Goal: Information Seeking & Learning: Learn about a topic

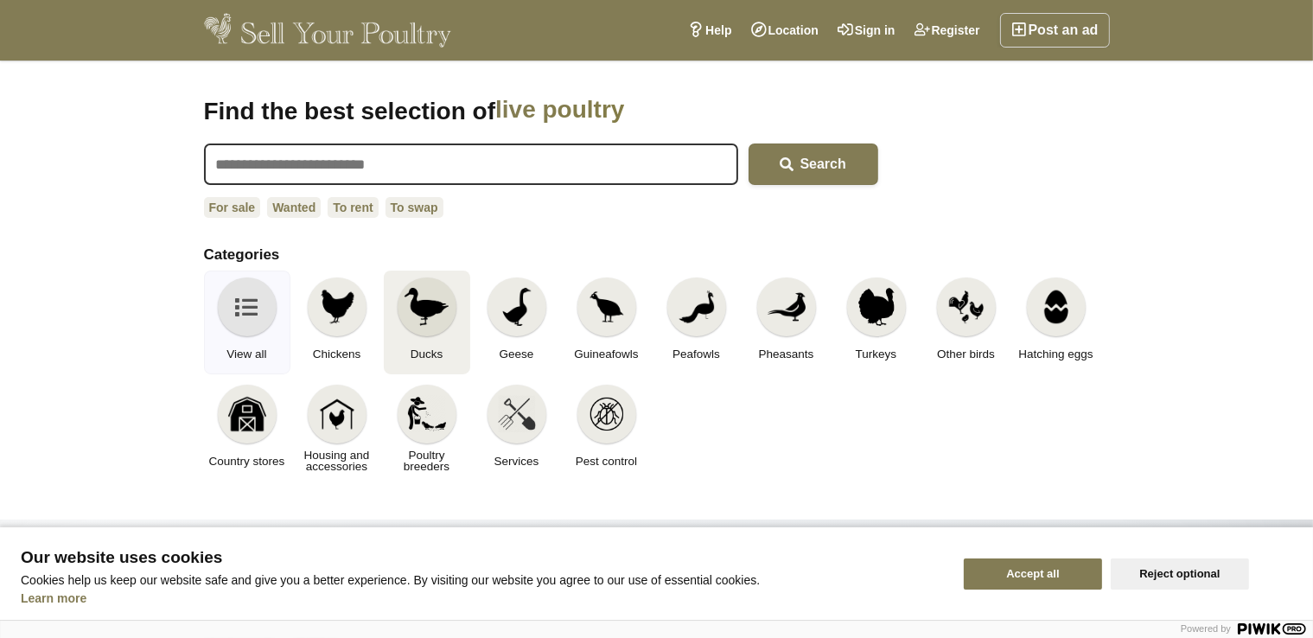
click at [418, 309] on img at bounding box center [425, 307] width 43 height 38
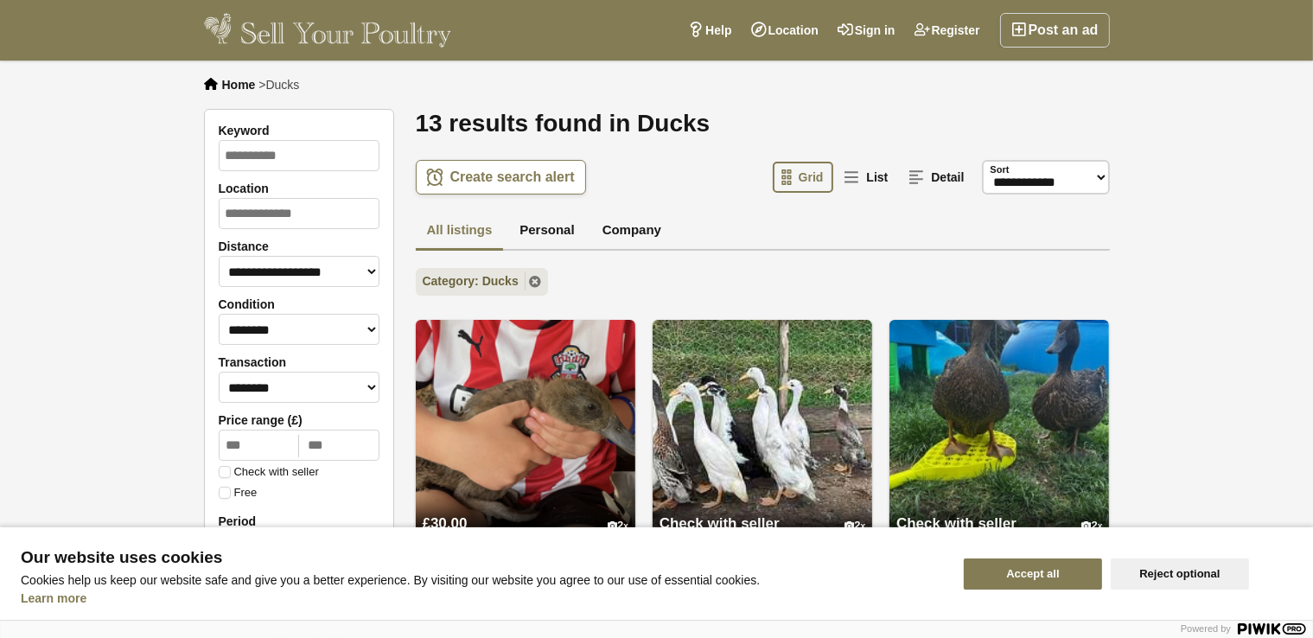
click at [1183, 575] on button "Reject optional" at bounding box center [1179, 573] width 138 height 31
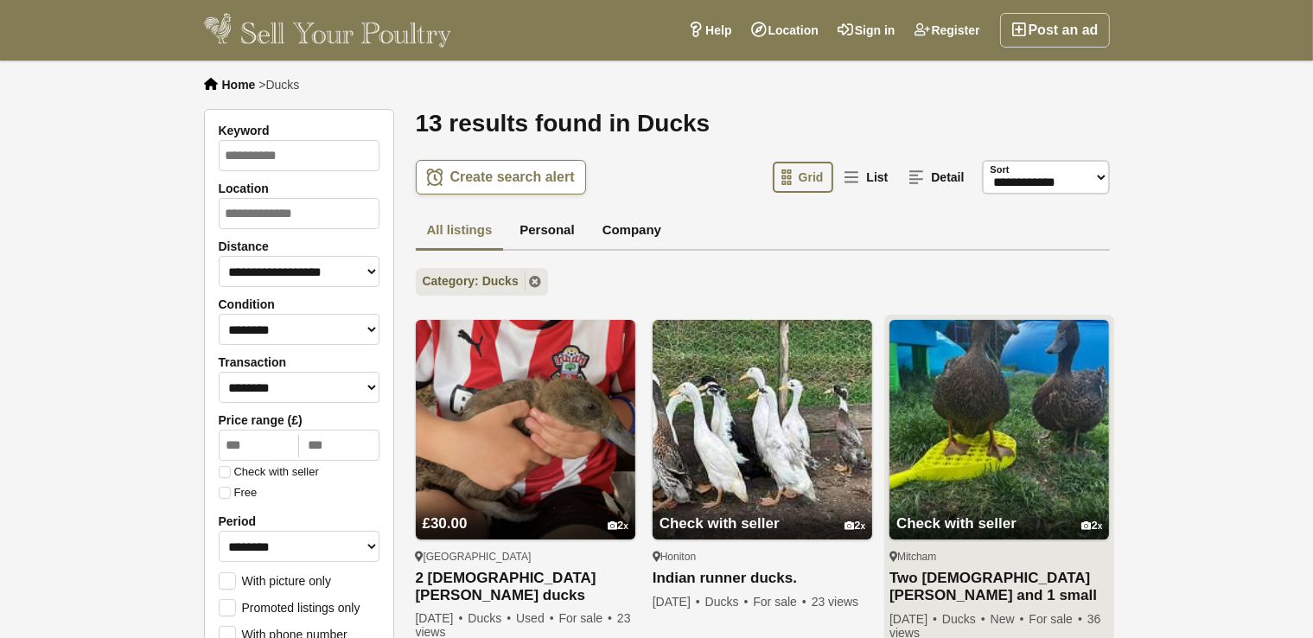
scroll to position [86, 0]
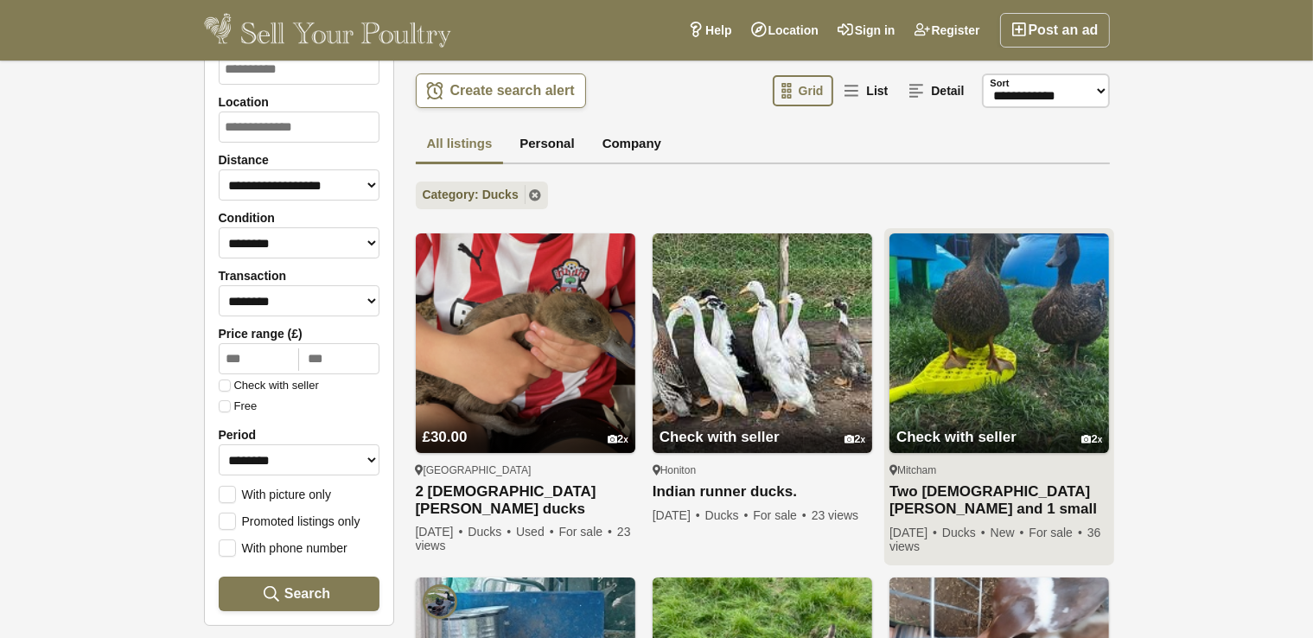
click at [983, 494] on link "Two [DEMOGRAPHIC_DATA] [PERSON_NAME] and 1 small white chicken" at bounding box center [999, 500] width 220 height 35
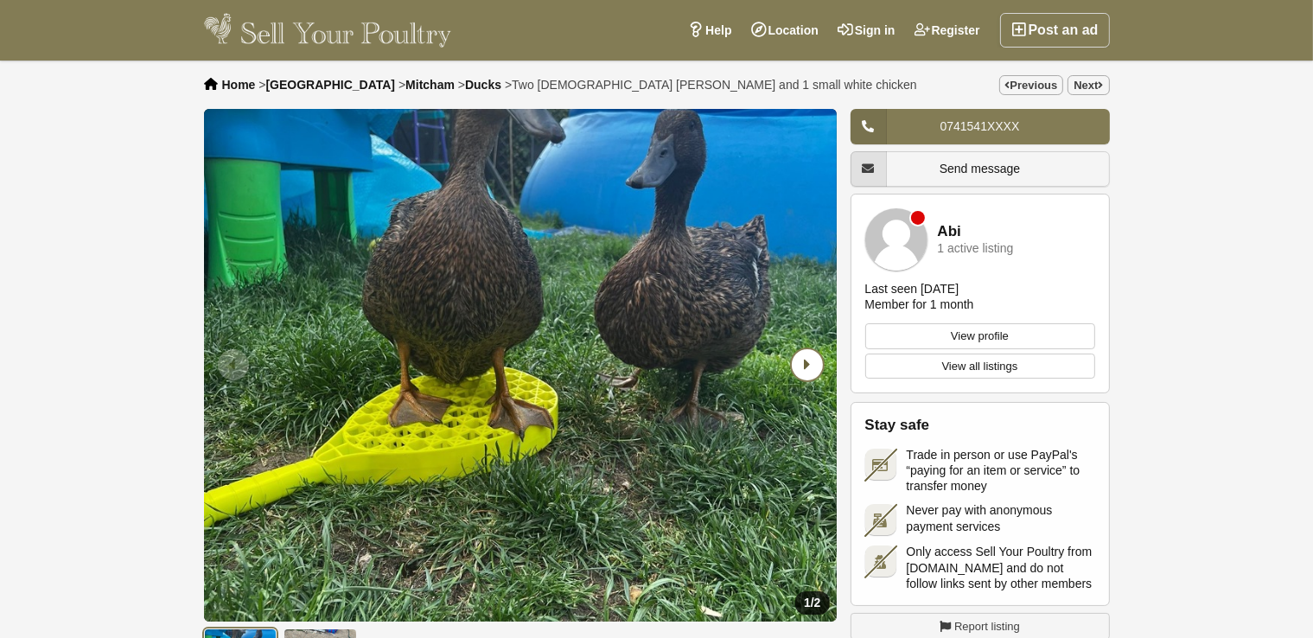
click at [812, 364] on icon "Next slide" at bounding box center [807, 364] width 31 height 31
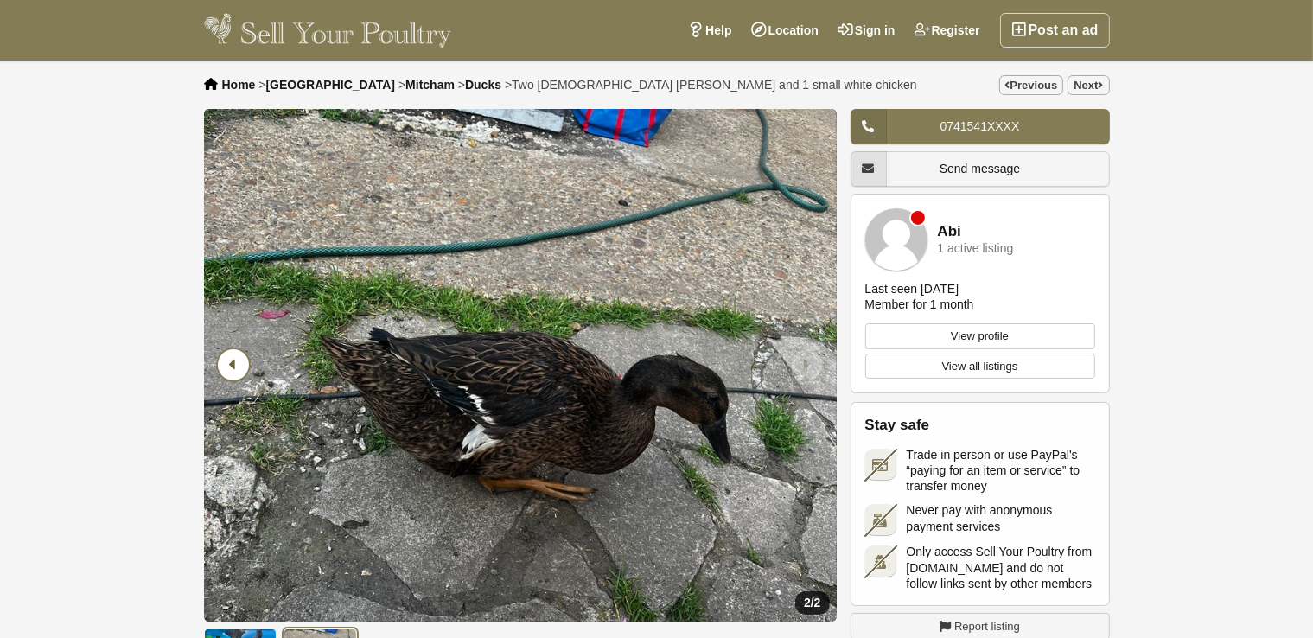
click at [232, 366] on icon "Previous slide" at bounding box center [233, 364] width 31 height 31
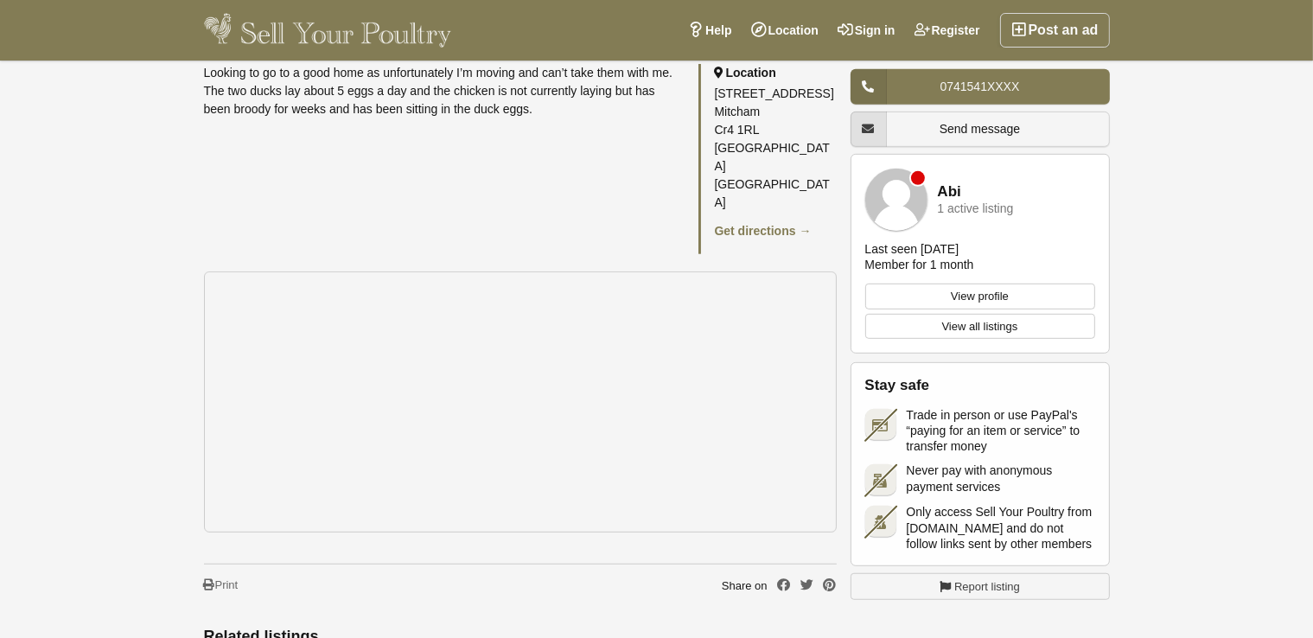
scroll to position [1210, 0]
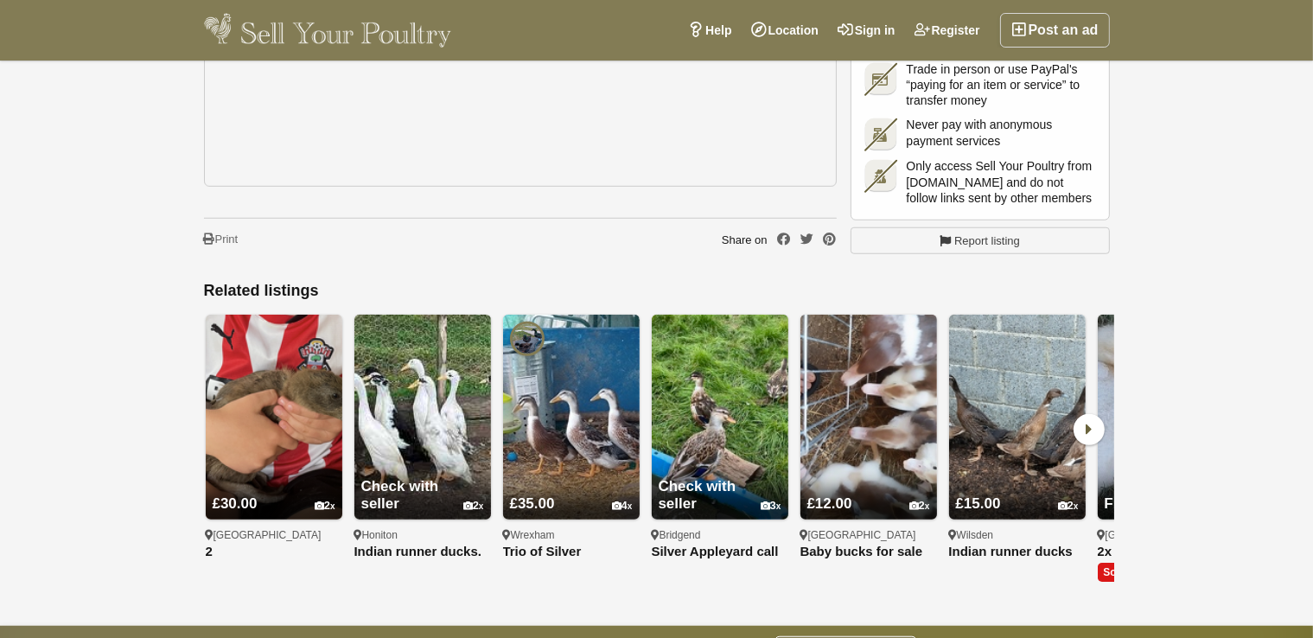
click at [1091, 414] on icon at bounding box center [1088, 429] width 31 height 31
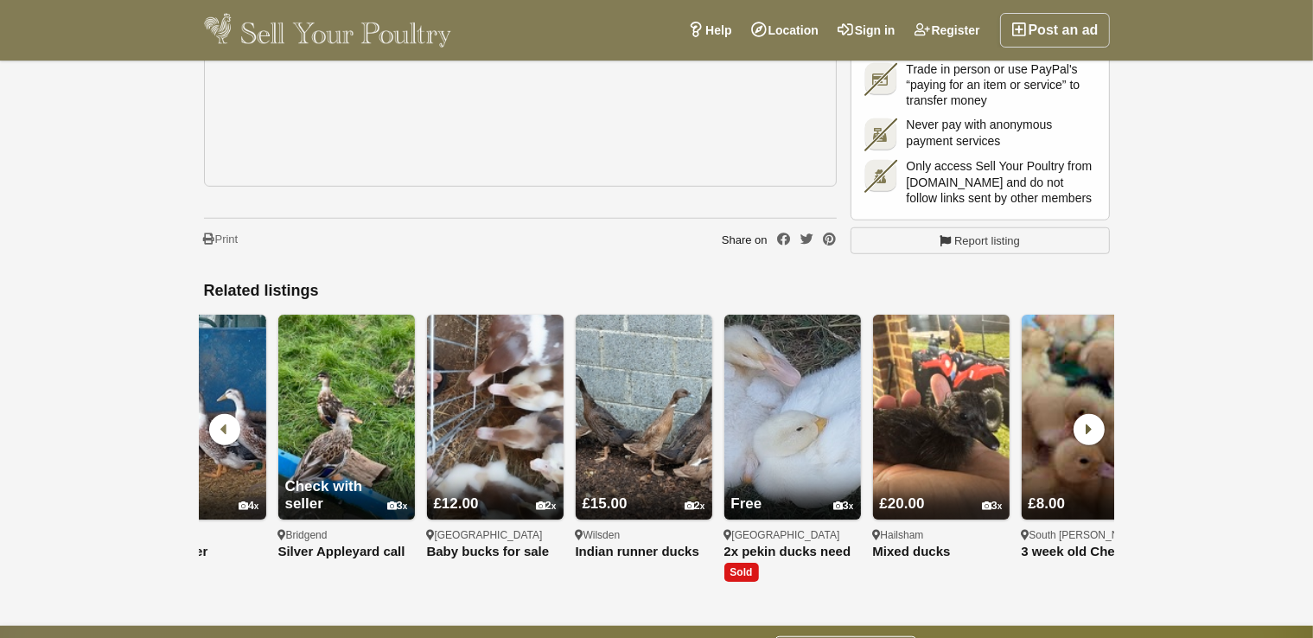
scroll to position [0, 595]
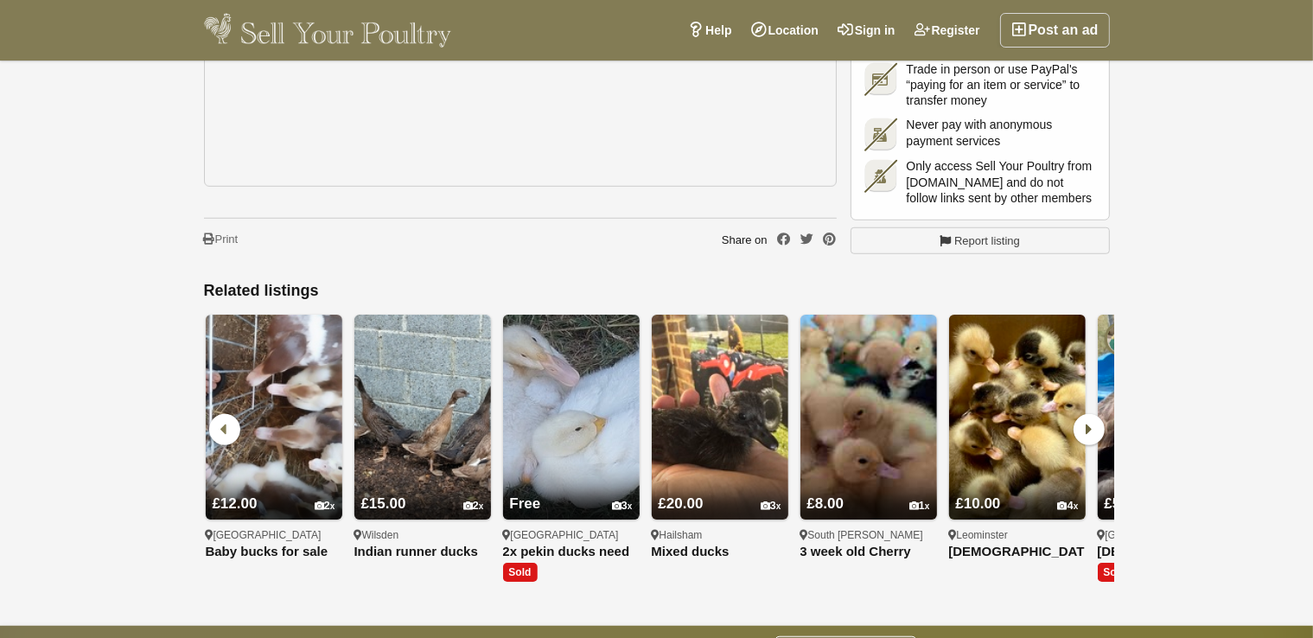
click at [1091, 414] on icon at bounding box center [1088, 429] width 31 height 31
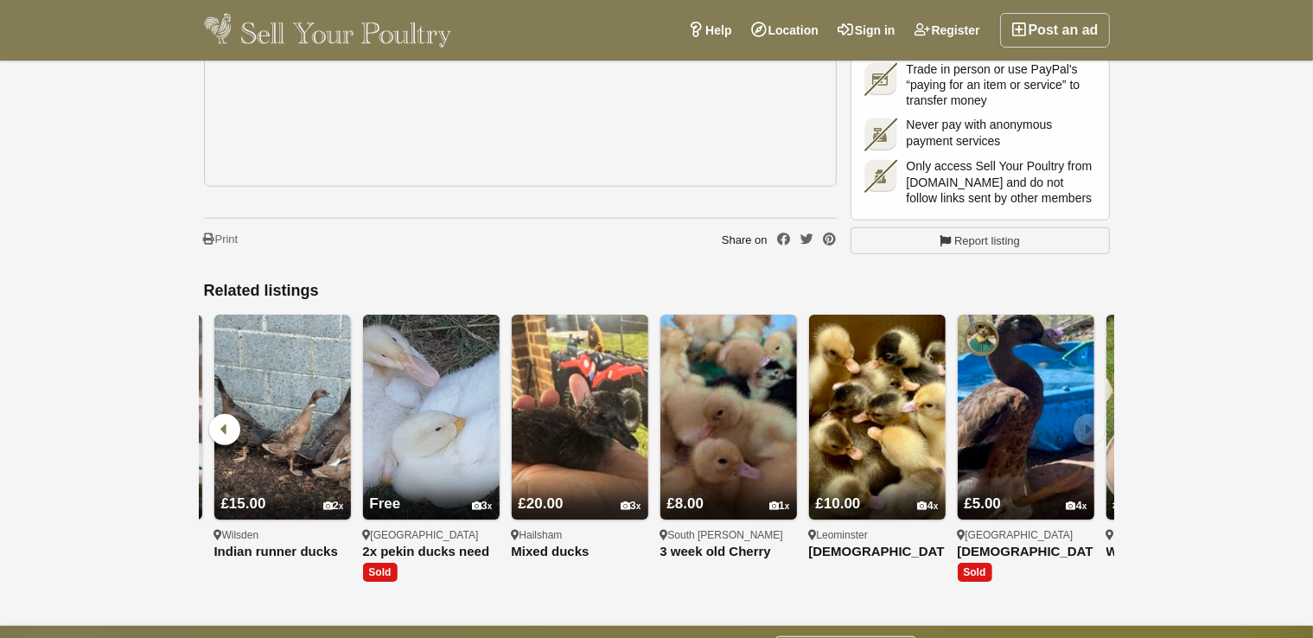
scroll to position [0, 869]
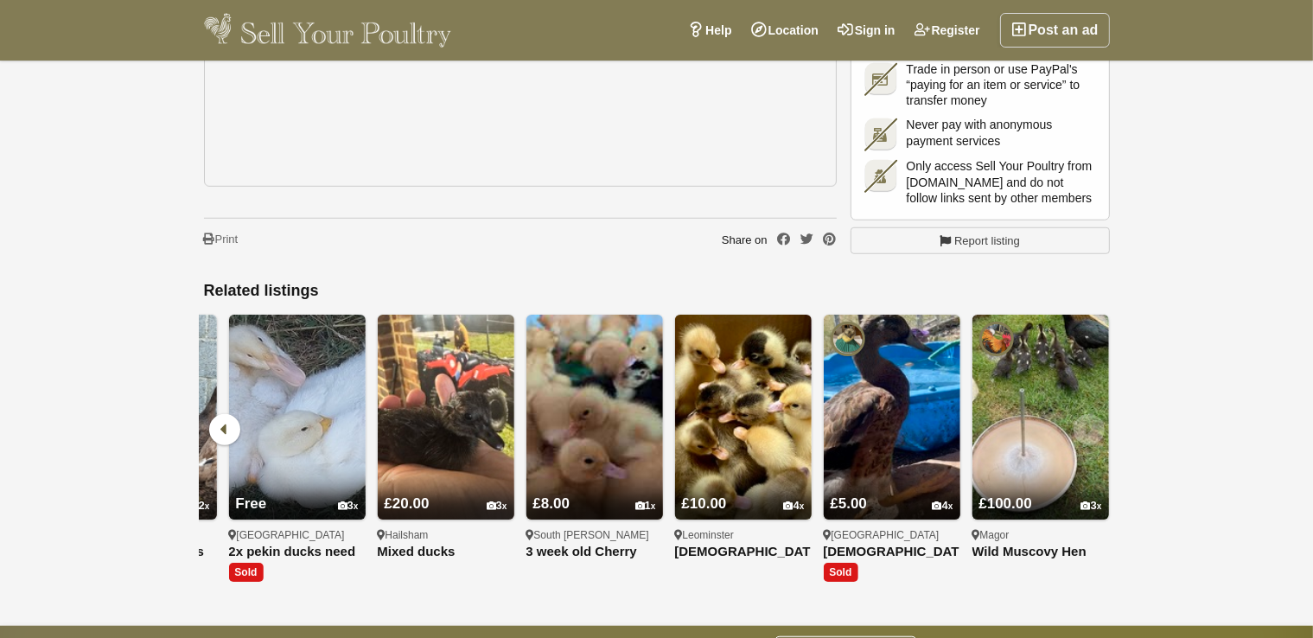
click at [223, 414] on icon at bounding box center [224, 429] width 31 height 31
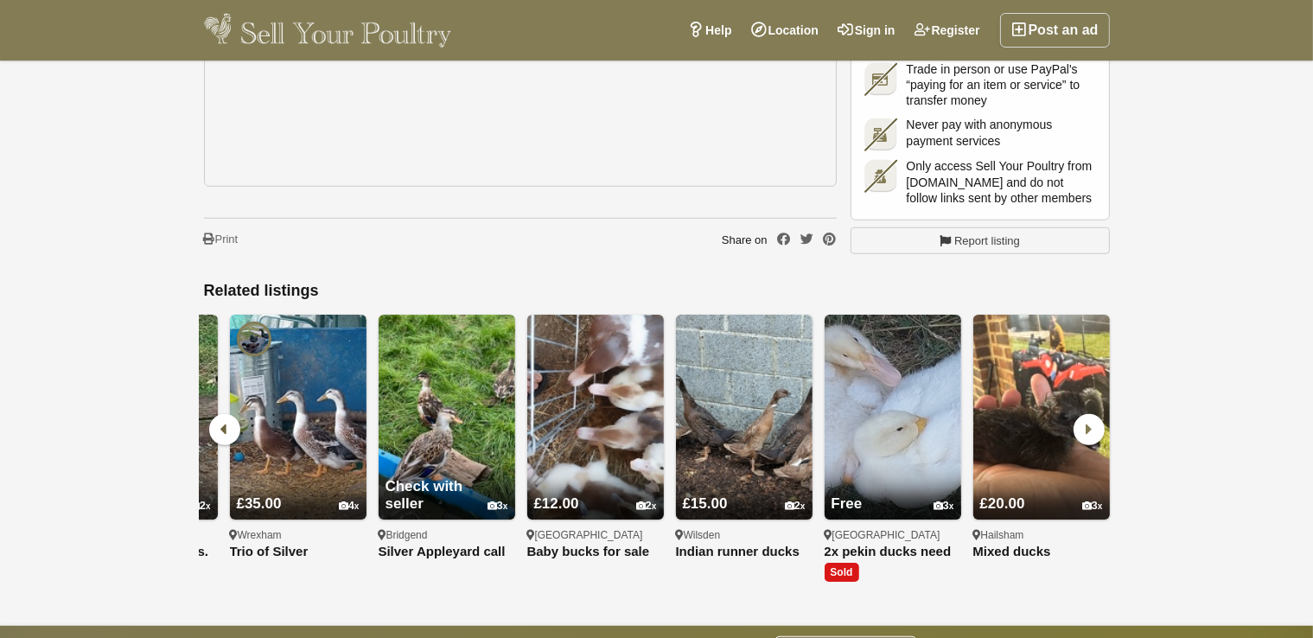
scroll to position [0, 273]
click at [223, 414] on icon at bounding box center [224, 429] width 31 height 31
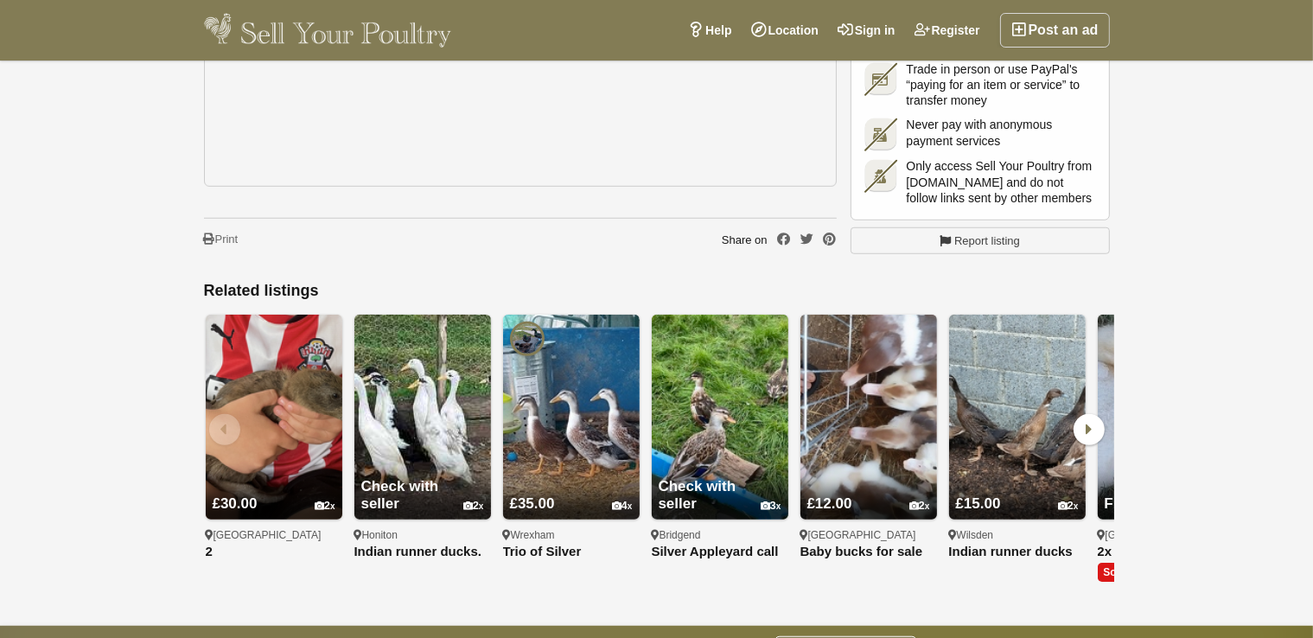
scroll to position [0, 0]
click at [259, 528] on div "[GEOGRAPHIC_DATA]" at bounding box center [274, 535] width 137 height 14
click at [250, 462] on link "£30.00 2" at bounding box center [274, 490] width 137 height 57
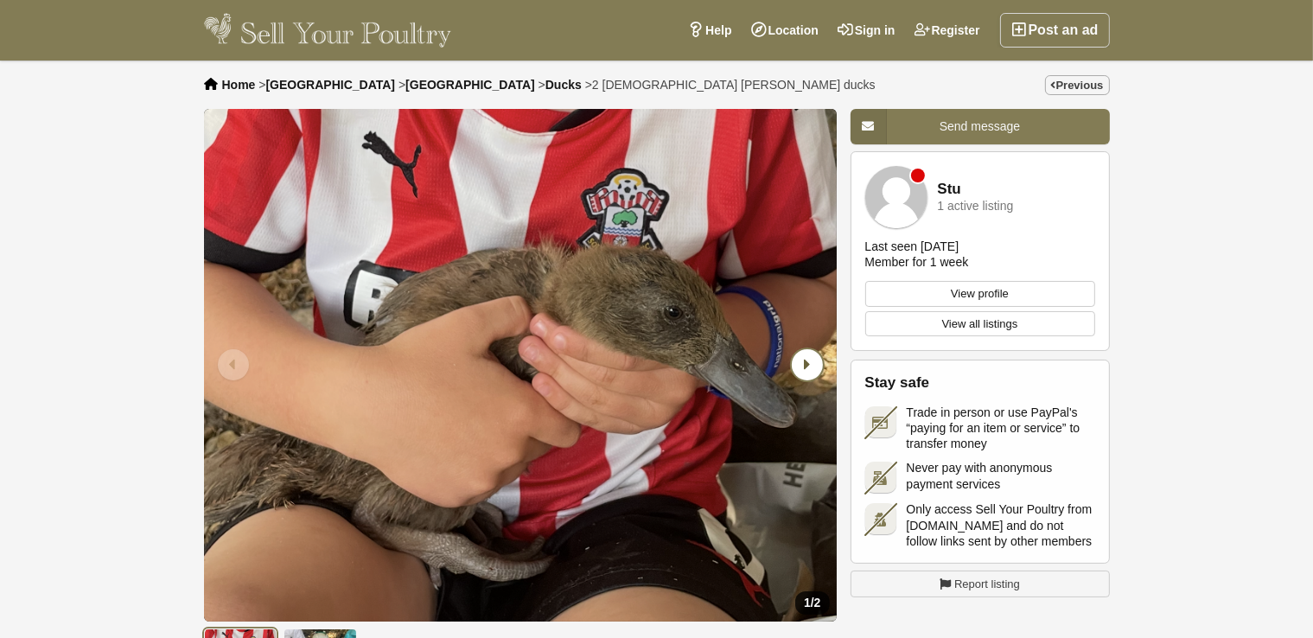
click at [809, 360] on icon "Next slide" at bounding box center [807, 364] width 31 height 31
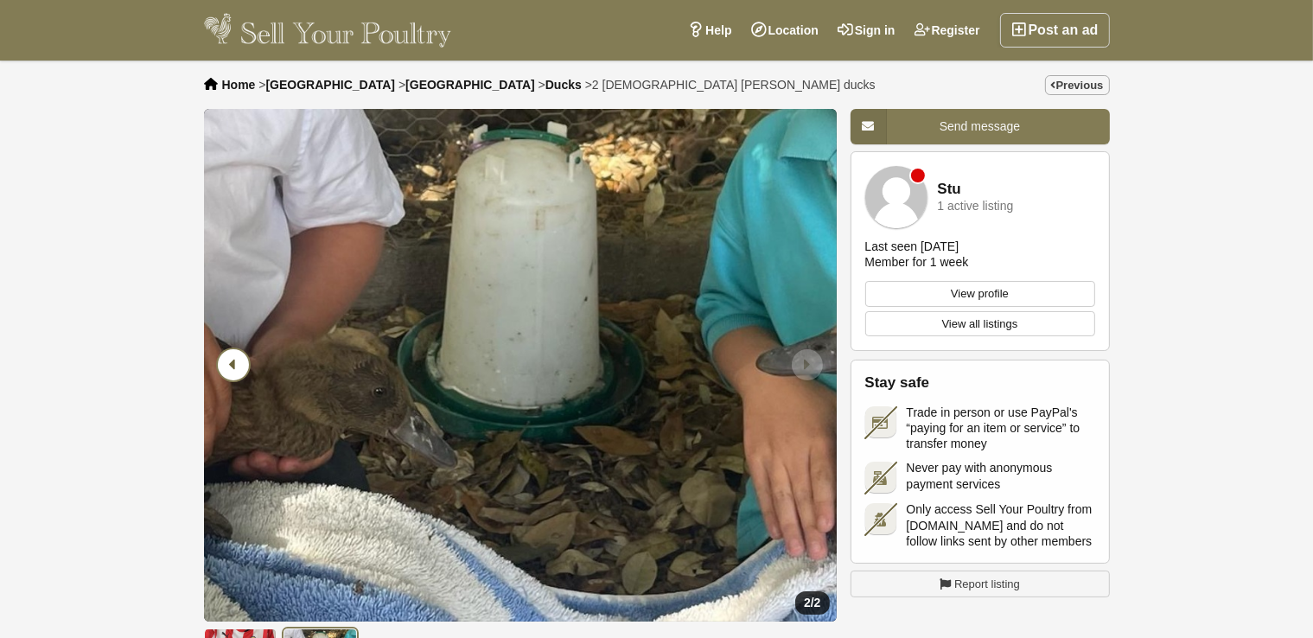
click at [228, 363] on icon "Previous slide" at bounding box center [233, 364] width 31 height 31
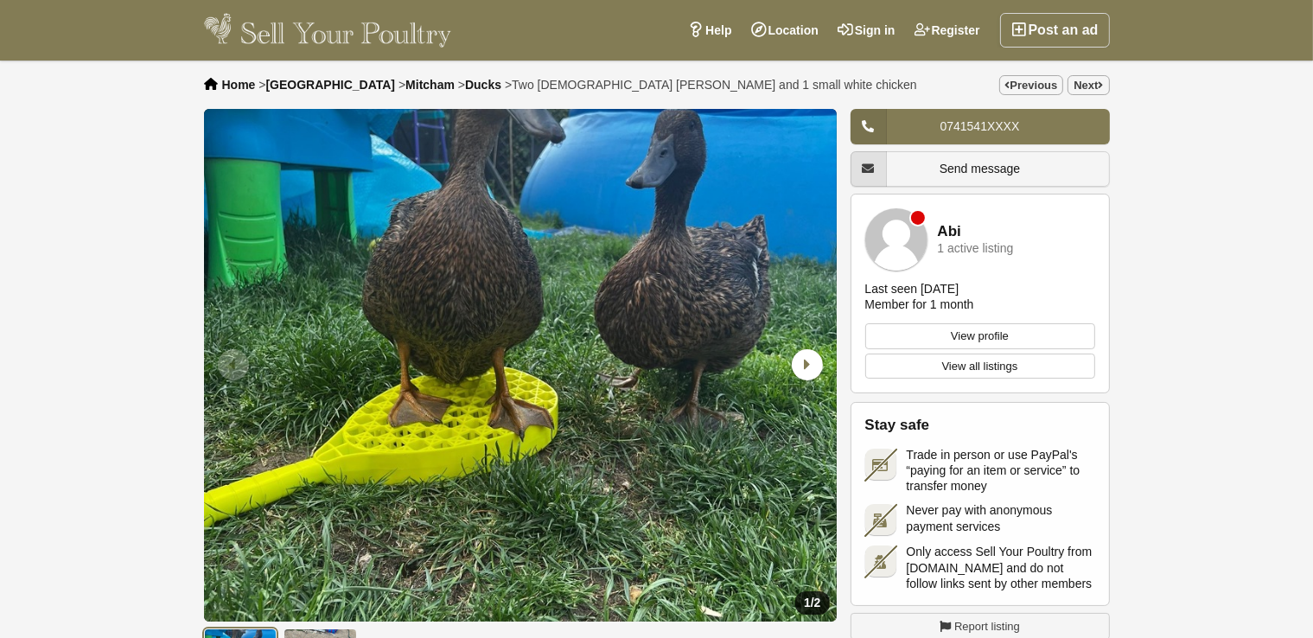
drag, startPoint x: 1291, startPoint y: 1, endPoint x: 849, endPoint y: 91, distance: 451.5
click at [849, 91] on div "Home > [GEOGRAPHIC_DATA] > [GEOGRAPHIC_DATA] > Ducks > Two [DEMOGRAPHIC_DATA] […" at bounding box center [656, 84] width 933 height 48
